Goal: Task Accomplishment & Management: Use online tool/utility

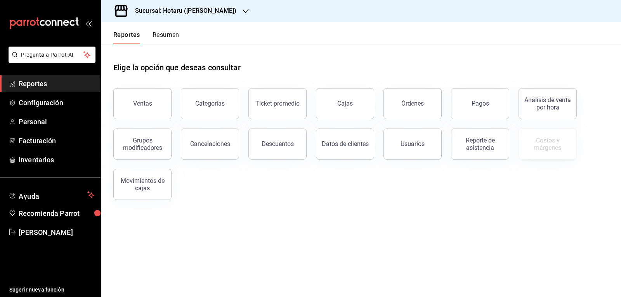
click at [173, 16] on div "Sucursal: Hotaru ([PERSON_NAME])" at bounding box center [179, 11] width 145 height 22
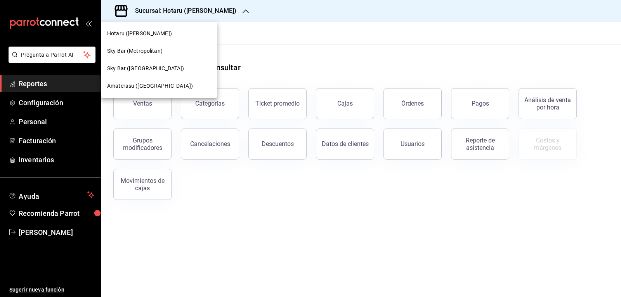
click at [162, 83] on span "Amaterasu ([GEOGRAPHIC_DATA])" at bounding box center [150, 86] width 86 height 8
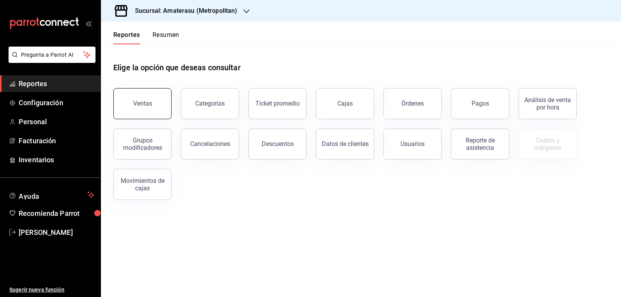
click at [157, 96] on button "Ventas" at bounding box center [142, 103] width 58 height 31
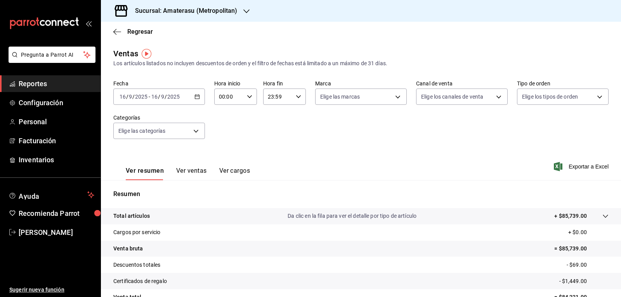
click at [246, 102] on div "00:00 Hora inicio" at bounding box center [235, 96] width 43 height 16
click at [221, 130] on span "05" at bounding box center [223, 132] width 9 height 6
type input "05:00"
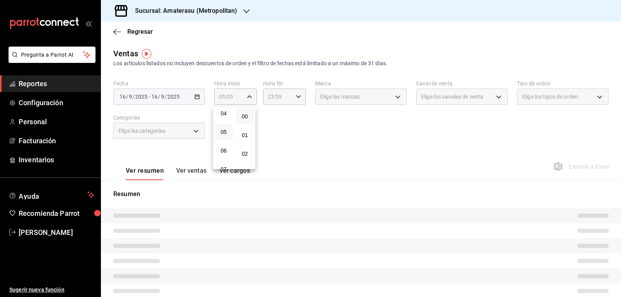
click at [308, 134] on div at bounding box center [310, 148] width 621 height 297
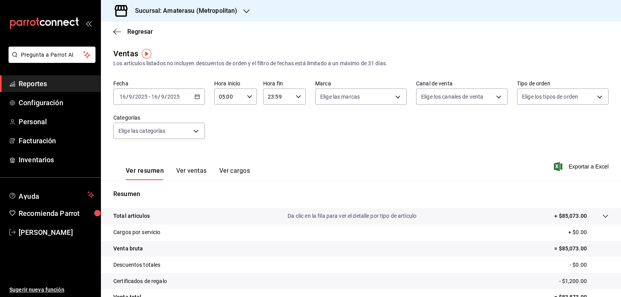
drag, startPoint x: 307, startPoint y: 134, endPoint x: 284, endPoint y: 134, distance: 22.9
click at [307, 134] on div "Fecha [DATE] [DATE] - [DATE] [DATE] Hora inicio 05:00 Hora inicio Hora fin 23:5…" at bounding box center [360, 114] width 495 height 68
click at [360, 99] on body "Pregunta a Parrot AI Reportes Configuración Personal Facturación Inventarios Ay…" at bounding box center [310, 148] width 621 height 297
click at [322, 152] on input "checkbox" at bounding box center [321, 152] width 7 height 7
checkbox input "true"
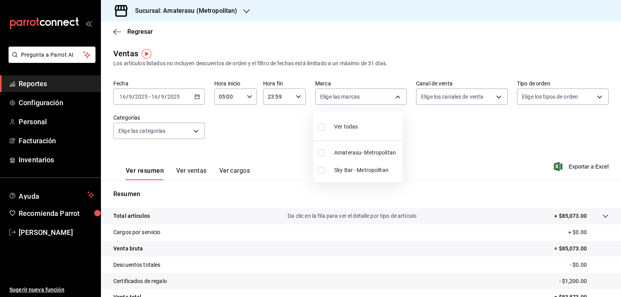
type input "e4cd7fcb-d45b-43ae-a99f-ad4ccfcd9032"
click at [435, 150] on div at bounding box center [310, 148] width 621 height 297
drag, startPoint x: 339, startPoint y: 94, endPoint x: 329, endPoint y: 101, distance: 11.9
click at [338, 94] on body "Pregunta a Parrot AI Reportes Configuración Personal Facturación Inventarios Ay…" at bounding box center [310, 148] width 621 height 297
click at [323, 151] on input "checkbox" at bounding box center [321, 152] width 7 height 7
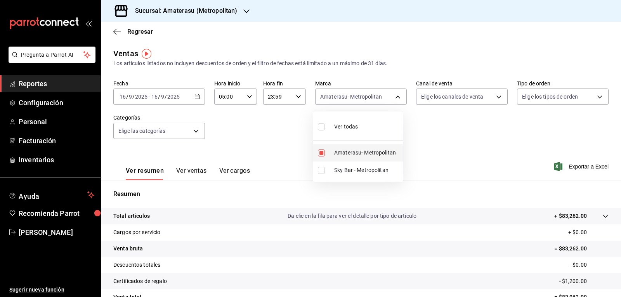
checkbox input "false"
click at [320, 168] on input "checkbox" at bounding box center [321, 170] width 7 height 7
checkbox input "true"
type input "f3afaab8-8c3d-4e49-a299-af9bdf6027b2"
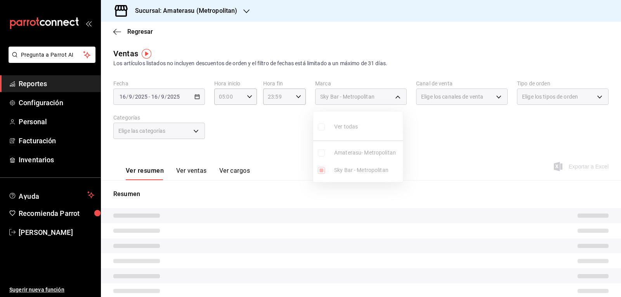
click at [417, 157] on div at bounding box center [310, 148] width 621 height 297
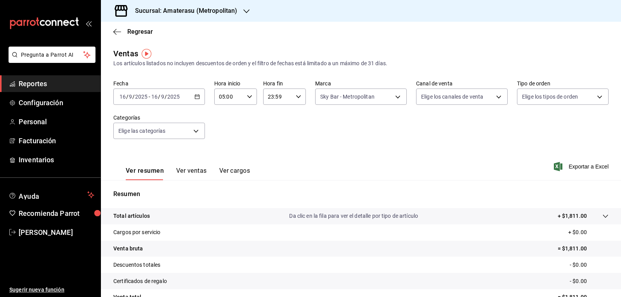
click at [417, 157] on div "Ver todas Amaterasu- Metropolitan Sky Bar - Metropolitan" at bounding box center [310, 148] width 621 height 297
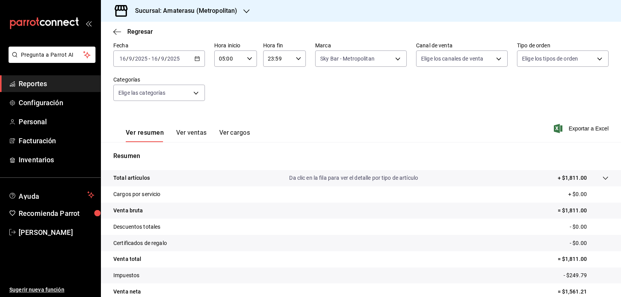
scroll to position [75, 0]
